Goal: Information Seeking & Learning: Learn about a topic

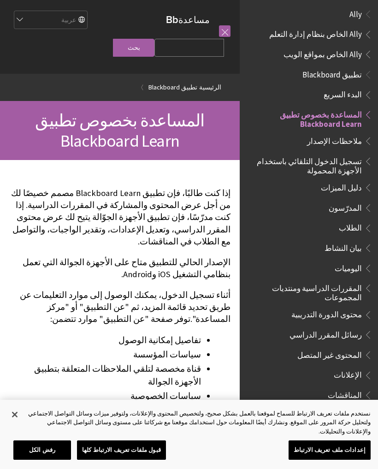
scroll to position [3, 0]
click at [351, 76] on span "تطبيق Blackboard" at bounding box center [333, 74] width 60 height 12
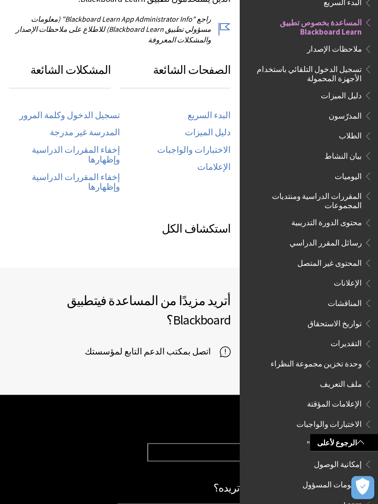
scroll to position [454, 0]
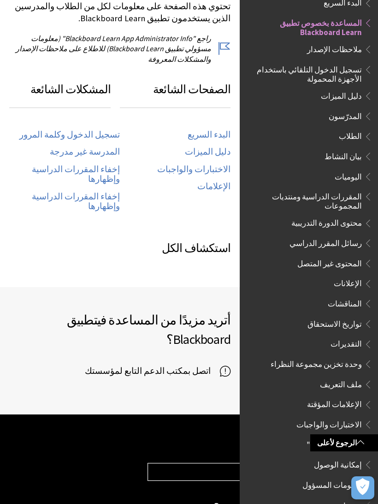
click at [77, 130] on link "تسجيل الدخول وكلمة المرور" at bounding box center [69, 135] width 101 height 11
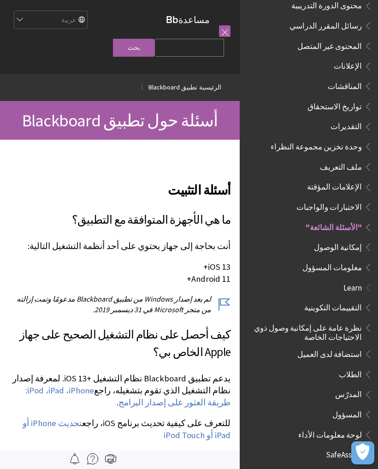
click at [343, 18] on span "رسائل المقرر الدراسي" at bounding box center [326, 24] width 72 height 12
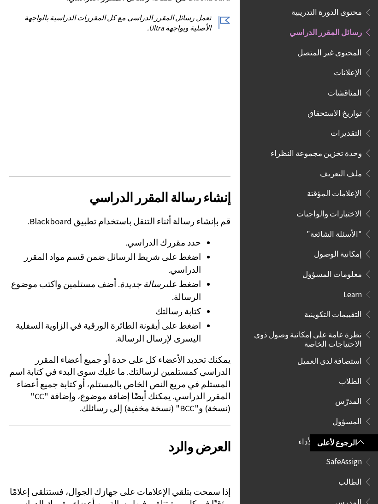
scroll to position [281, 0]
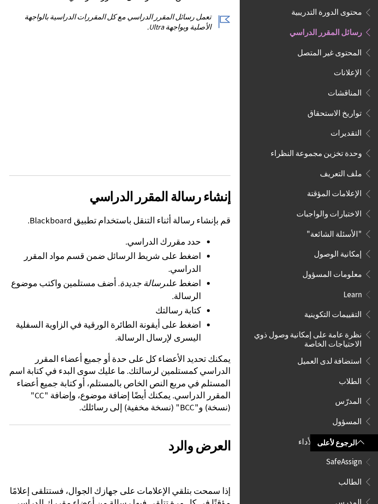
click at [361, 85] on span "المناقشات" at bounding box center [345, 91] width 34 height 12
